Goal: Information Seeking & Learning: Learn about a topic

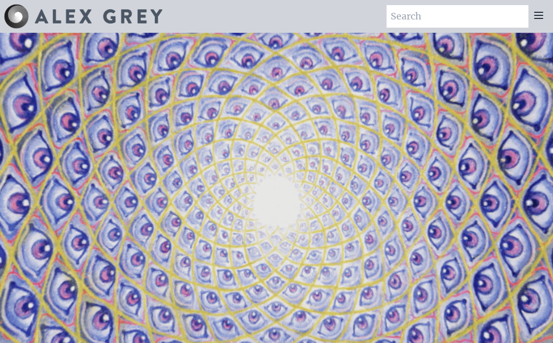
click at [480, 14] on input "search" at bounding box center [458, 16] width 142 height 23
type input "Family"
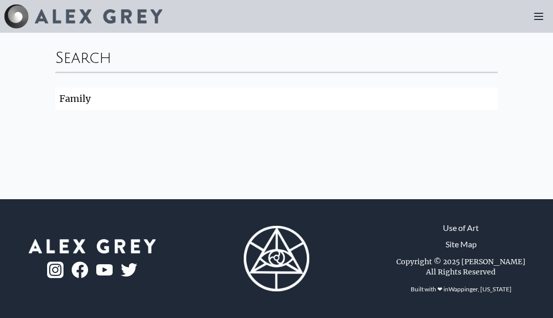
click at [104, 5] on div at bounding box center [83, 16] width 158 height 25
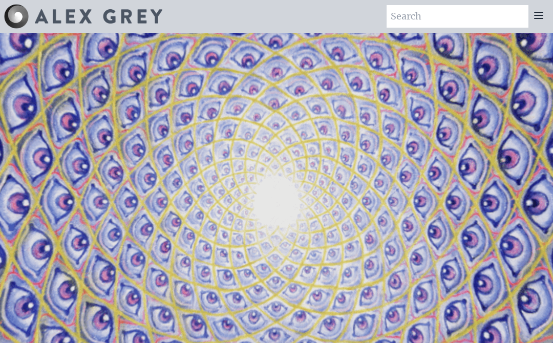
click at [535, 18] on icon at bounding box center [539, 15] width 8 height 6
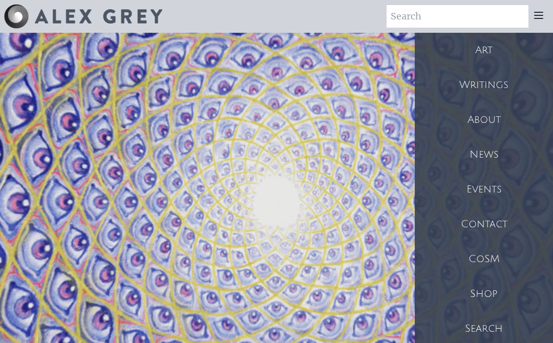
click at [518, 53] on div "Art" at bounding box center [484, 50] width 138 height 35
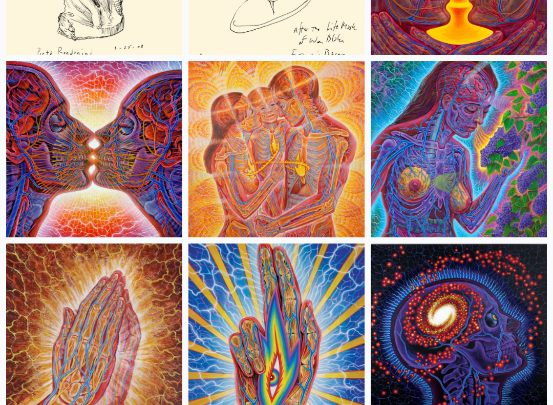
scroll to position [5534, 0]
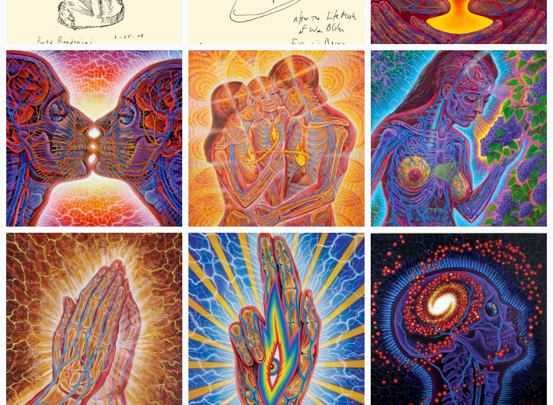
click at [318, 177] on img at bounding box center [276, 138] width 176 height 176
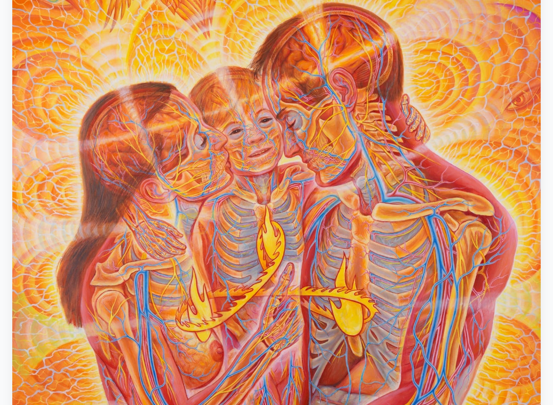
scroll to position [178, 0]
